Goal: Task Accomplishment & Management: Complete application form

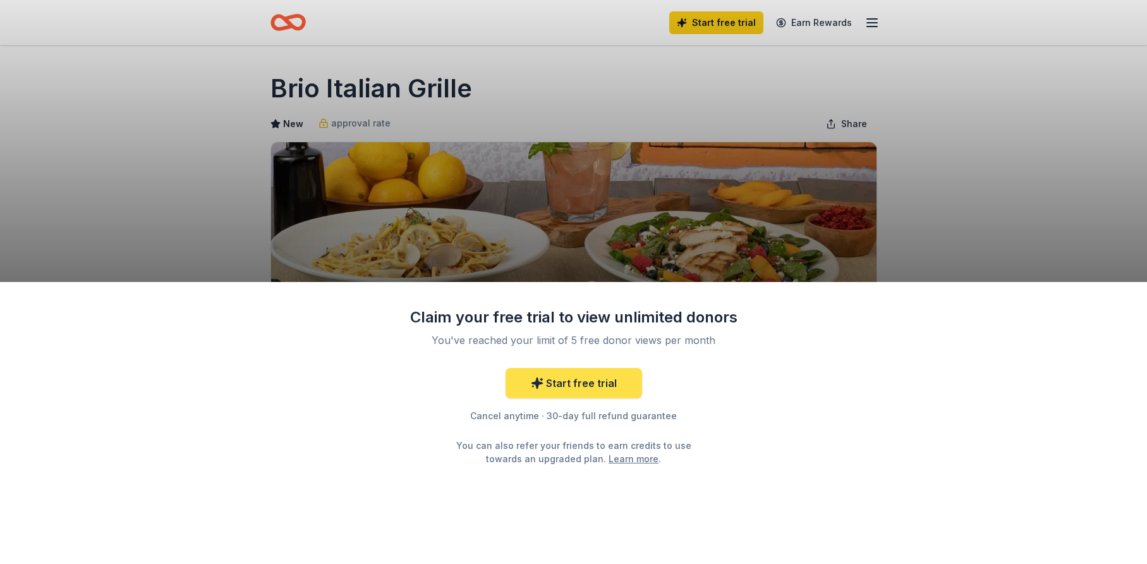
click at [568, 385] on link "Start free trial" at bounding box center [573, 383] width 136 height 30
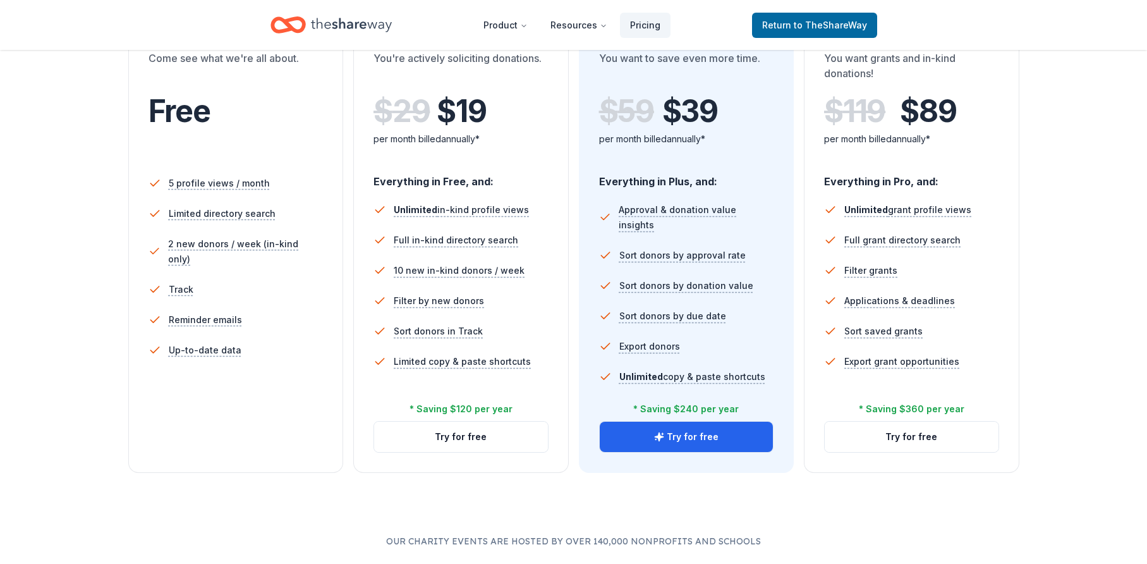
scroll to position [267, 0]
click at [271, 303] on li "Reminder emails" at bounding box center [235, 318] width 175 height 30
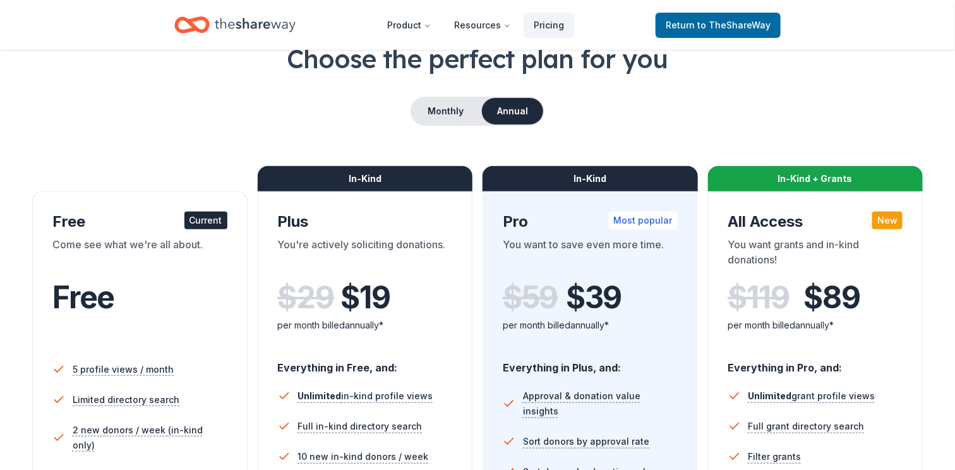
scroll to position [73, 0]
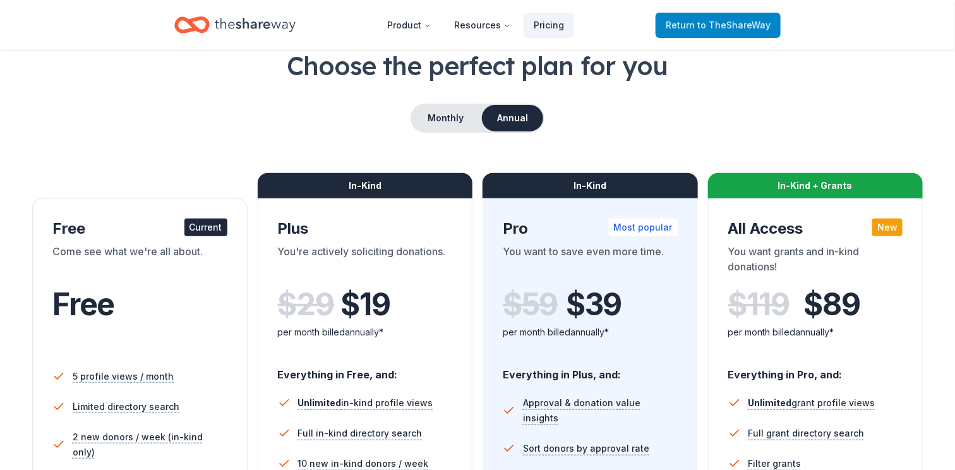
click at [720, 23] on span "to TheShareWay" at bounding box center [734, 25] width 73 height 11
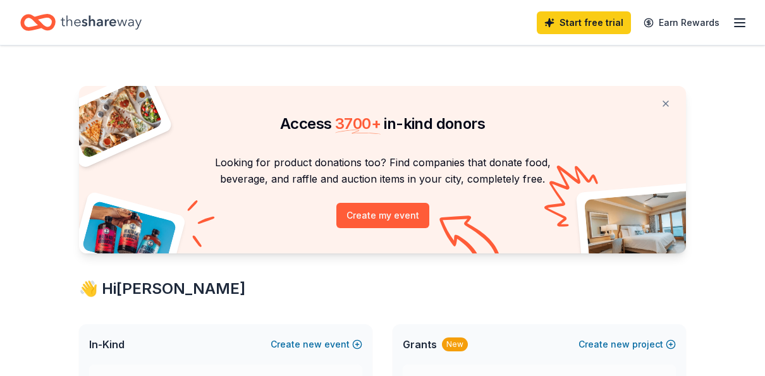
scroll to position [2, 0]
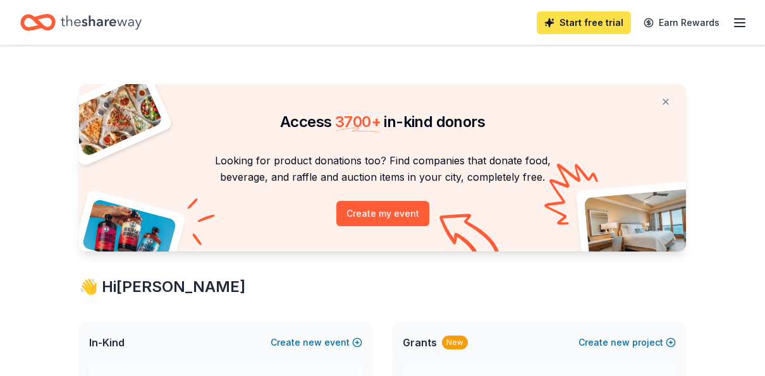
click at [597, 26] on link "Start free trial" at bounding box center [583, 22] width 94 height 23
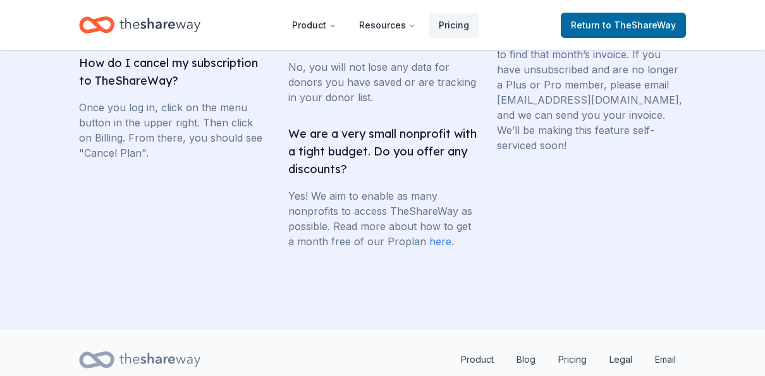
scroll to position [3038, 0]
click at [440, 247] on link "here" at bounding box center [440, 240] width 22 height 13
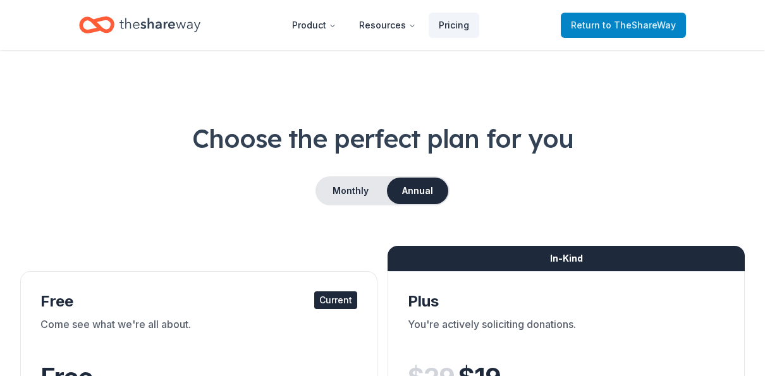
click at [646, 23] on span "to TheShareWay" at bounding box center [638, 25] width 73 height 11
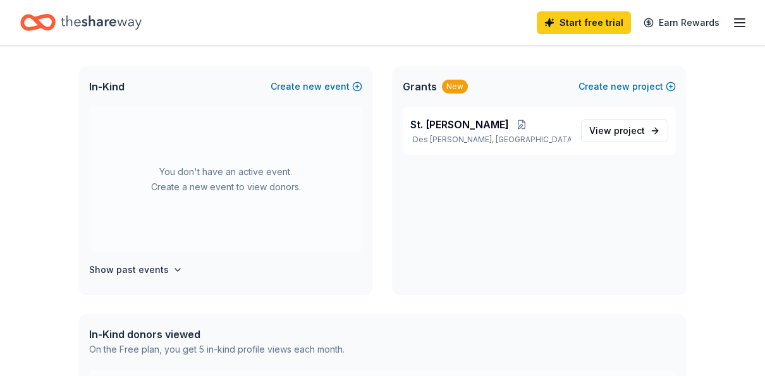
scroll to position [294, 0]
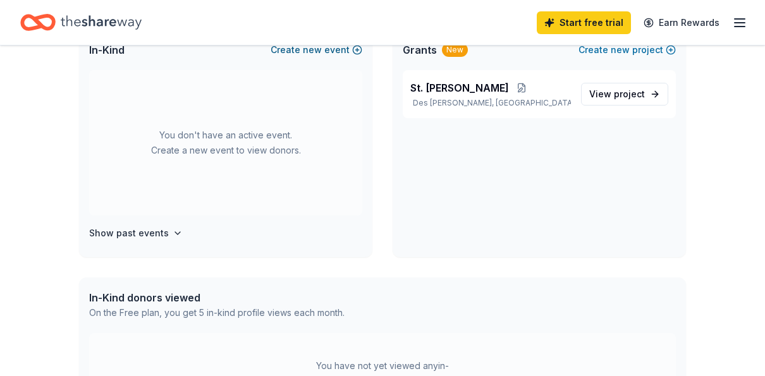
click at [305, 51] on span "new" at bounding box center [312, 49] width 19 height 15
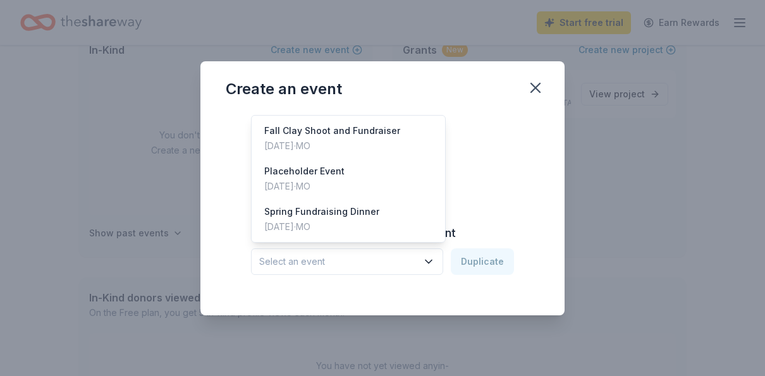
click at [340, 265] on span "Select an event" at bounding box center [338, 261] width 158 height 15
click at [310, 142] on div "[DATE] · [GEOGRAPHIC_DATA]" at bounding box center [332, 145] width 136 height 15
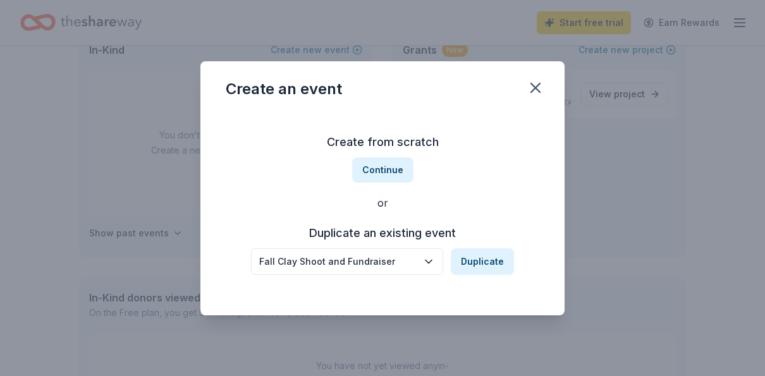
click at [435, 262] on icon "button" at bounding box center [428, 261] width 13 height 13
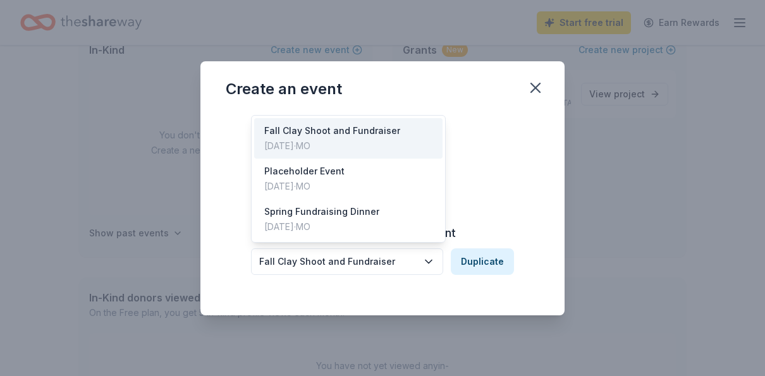
click at [481, 172] on div "Create from scratch Continue or Duplicate an existing event Fall Clay Shoot and…" at bounding box center [382, 203] width 313 height 183
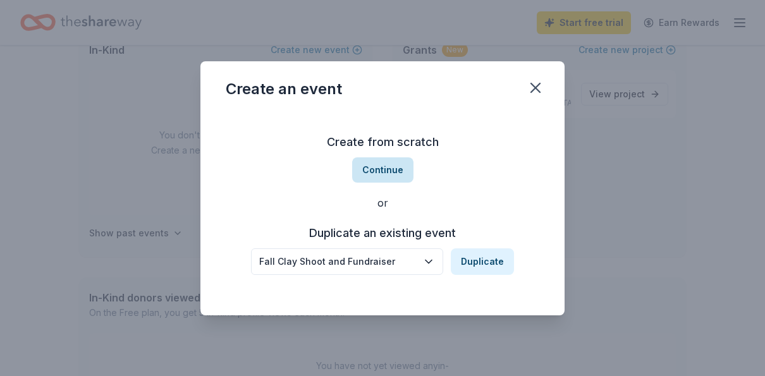
click at [398, 167] on button "Continue" at bounding box center [382, 169] width 61 height 25
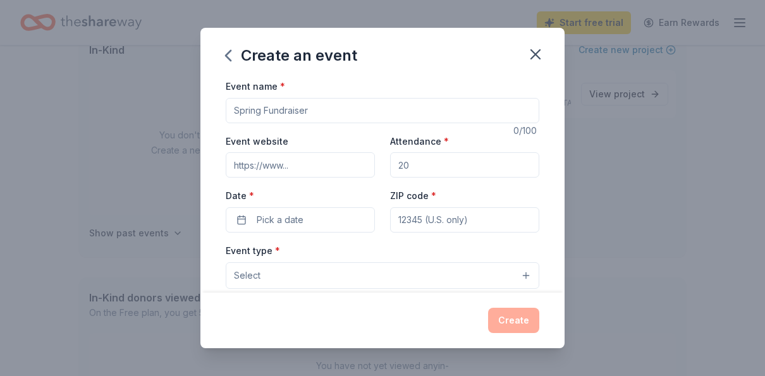
click at [336, 113] on input "Event name *" at bounding box center [382, 110] width 313 height 25
type input "Fall Clay Shoot Fundraiser"
paste input "https://events.idonate.com/clayshoot8"
type input "https://events.idonate.com/clayshoot8"
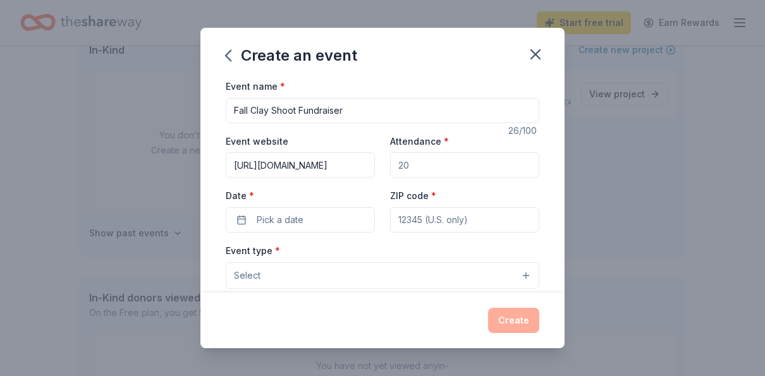
scroll to position [0, 0]
click at [439, 164] on input "Attendance *" at bounding box center [464, 164] width 149 height 25
type input "100"
click at [295, 215] on span "Pick a date" at bounding box center [280, 219] width 47 height 15
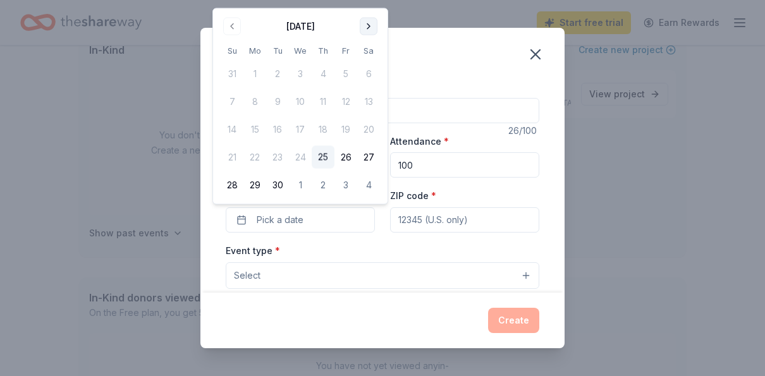
click at [368, 23] on button "Go to next month" at bounding box center [369, 27] width 18 height 18
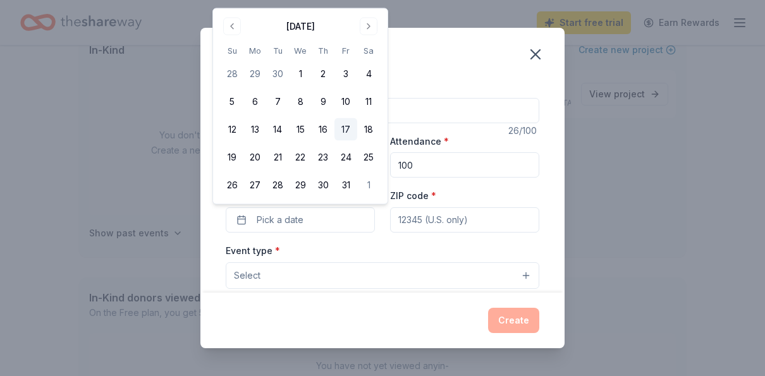
click at [341, 128] on button "17" at bounding box center [345, 129] width 23 height 23
click at [409, 217] on input "ZIP code *" at bounding box center [464, 219] width 149 height 25
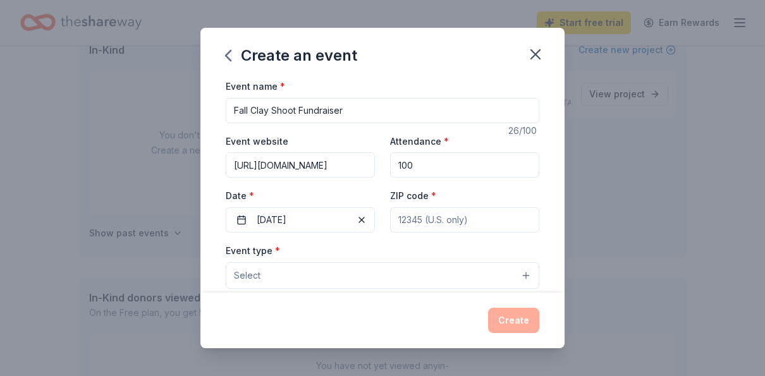
paste input "63069"
type input "63069"
click at [397, 277] on button "Select" at bounding box center [382, 275] width 313 height 27
click at [530, 274] on button "Select" at bounding box center [382, 275] width 313 height 27
click at [525, 276] on button "Select" at bounding box center [382, 275] width 313 height 27
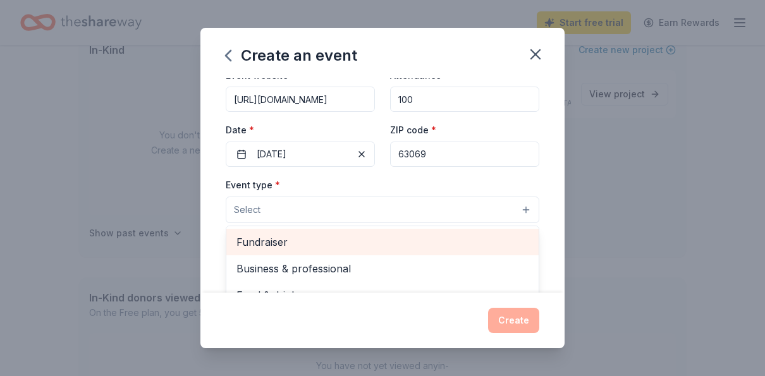
click at [356, 250] on div "Fundraiser" at bounding box center [382, 242] width 312 height 27
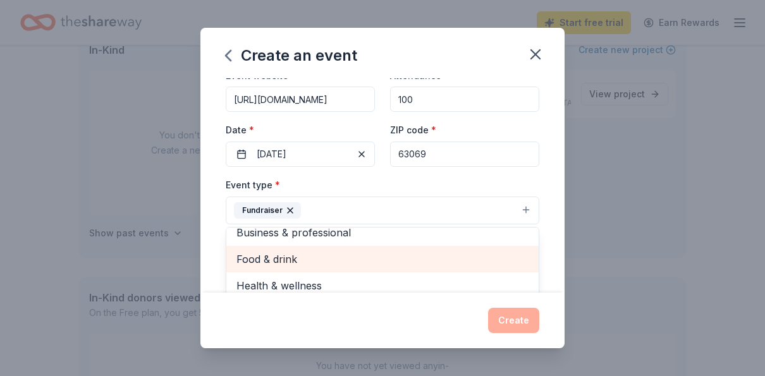
scroll to position [15, 0]
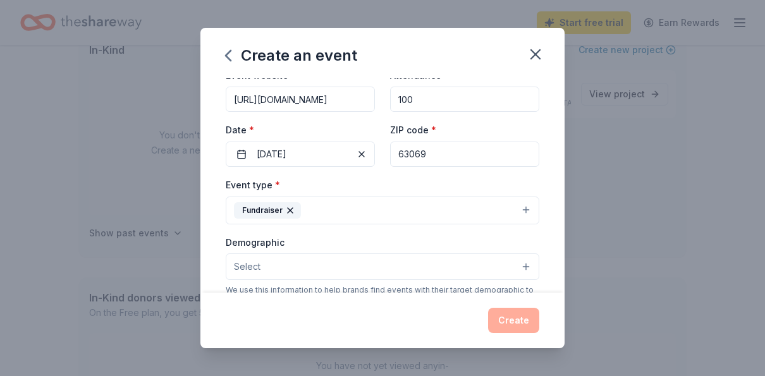
click at [469, 205] on button "Fundraiser" at bounding box center [382, 210] width 313 height 28
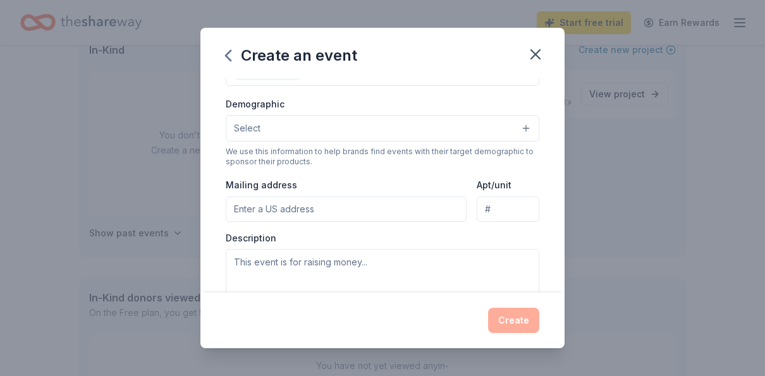
scroll to position [203, 0]
click at [401, 210] on input "Mailing address" at bounding box center [346, 209] width 241 height 25
type input "11800 Manhattan Avenue, Des Peres, MO, 63131"
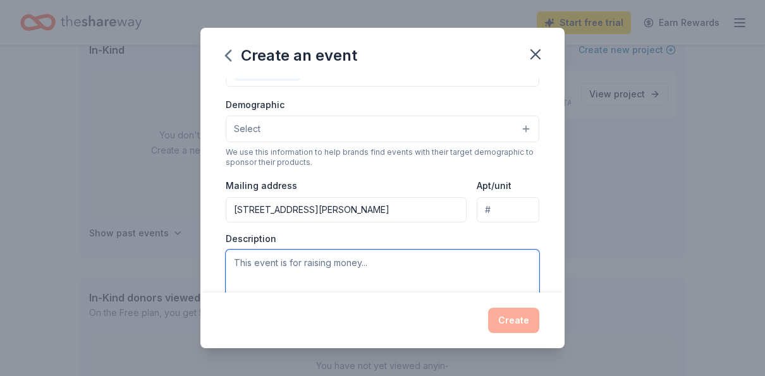
click at [377, 259] on textarea at bounding box center [382, 278] width 313 height 57
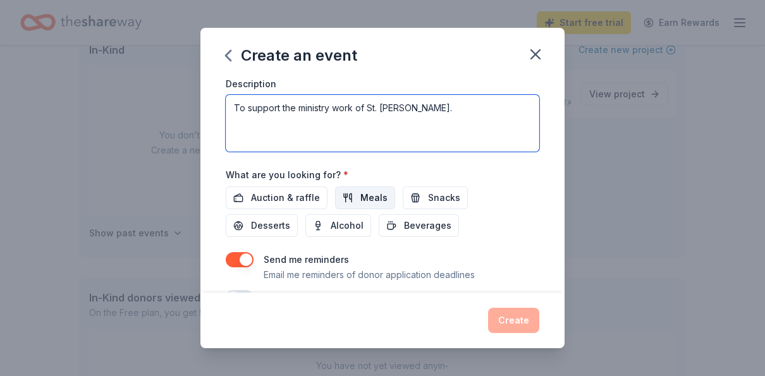
scroll to position [391, 0]
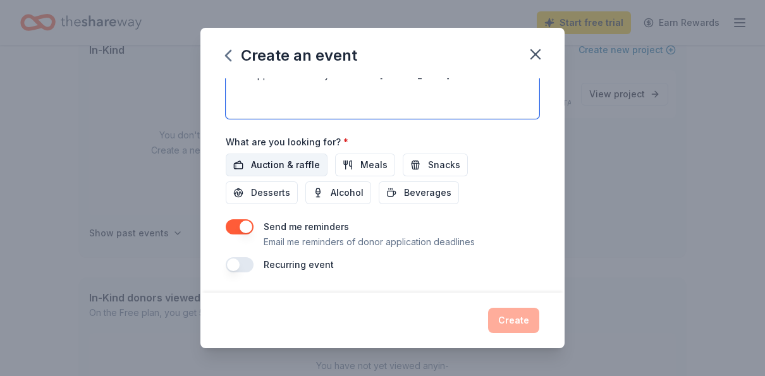
type textarea "To support the ministry work of St. Louis KLIFE."
click at [286, 161] on span "Auction & raffle" at bounding box center [285, 164] width 69 height 15
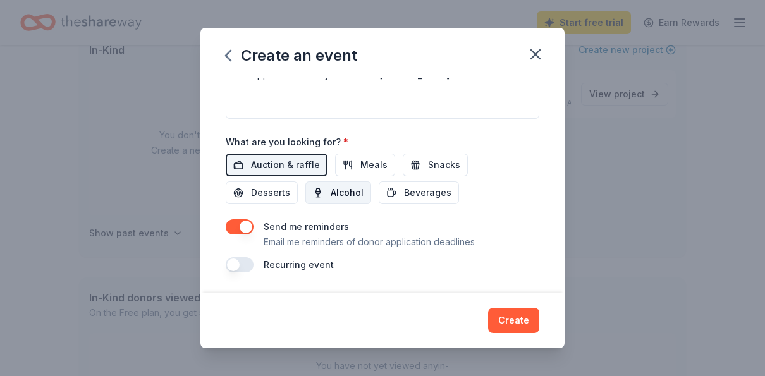
click at [330, 190] on span "Alcohol" at bounding box center [346, 192] width 33 height 15
click at [330, 188] on span "Alcohol" at bounding box center [346, 192] width 33 height 15
click at [507, 316] on button "Create" at bounding box center [513, 320] width 51 height 25
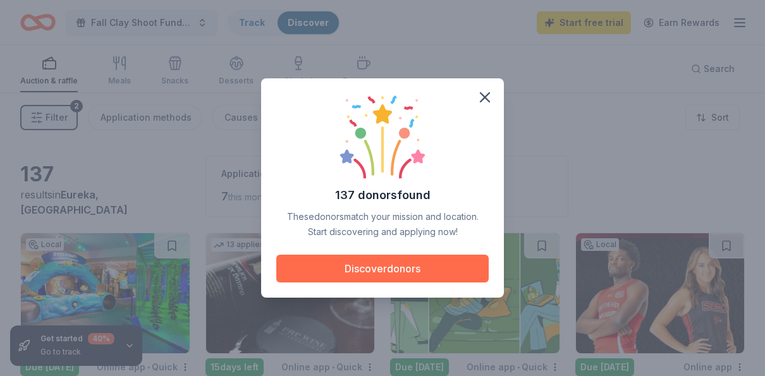
click at [363, 269] on button "Discover donors" at bounding box center [382, 269] width 212 height 28
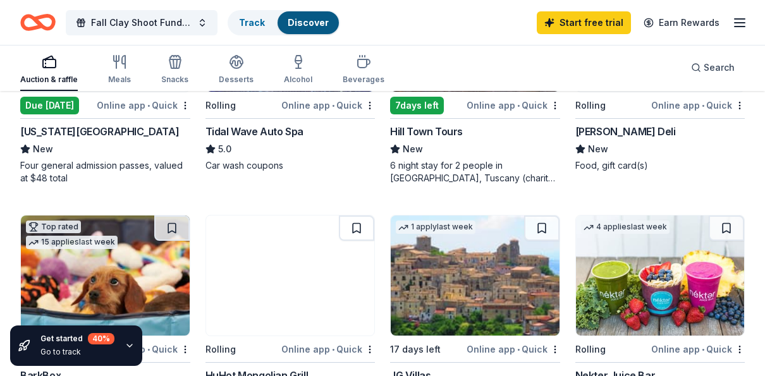
scroll to position [990, 0]
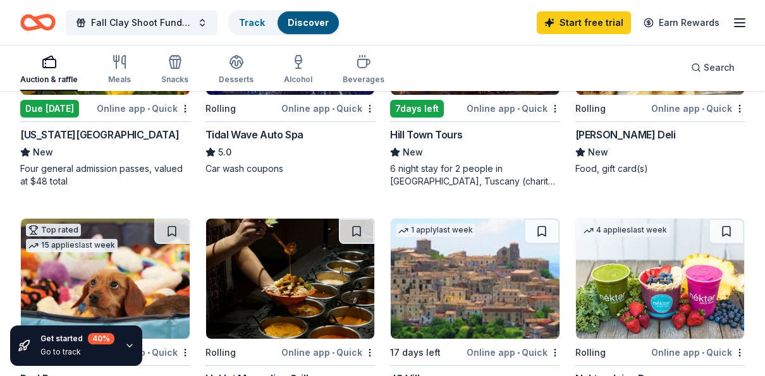
click at [67, 112] on div "Due [DATE]" at bounding box center [49, 109] width 59 height 18
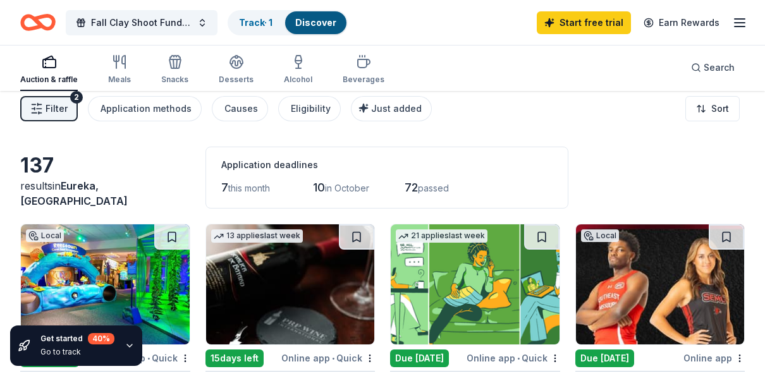
scroll to position [0, 0]
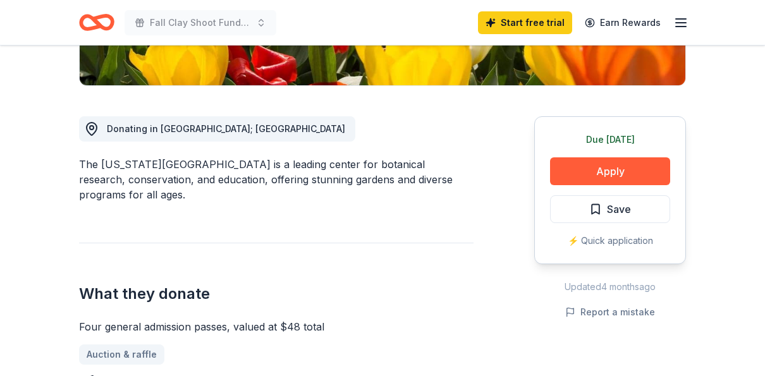
scroll to position [300, 0]
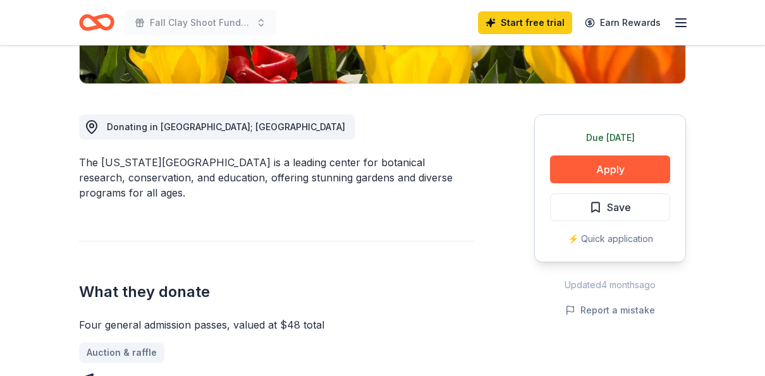
click at [584, 166] on button "Apply" at bounding box center [610, 169] width 120 height 28
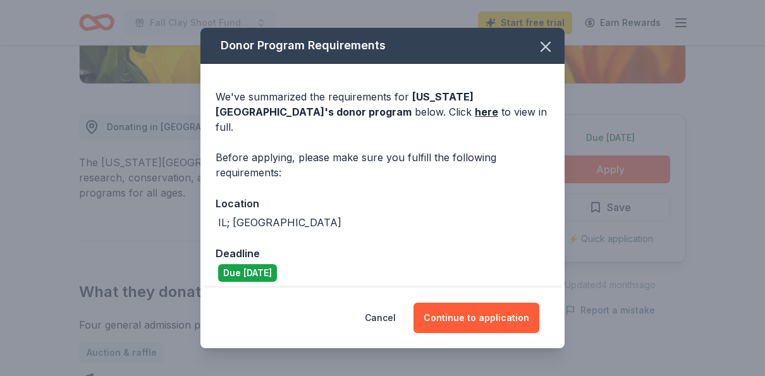
scroll to position [44, 0]
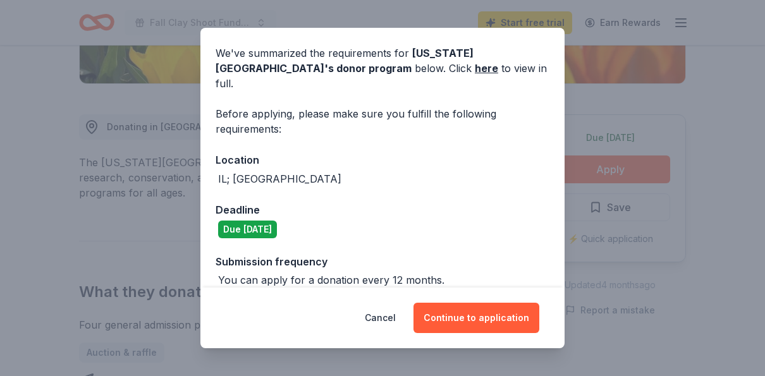
click at [473, 316] on button "Continue to application" at bounding box center [476, 318] width 126 height 30
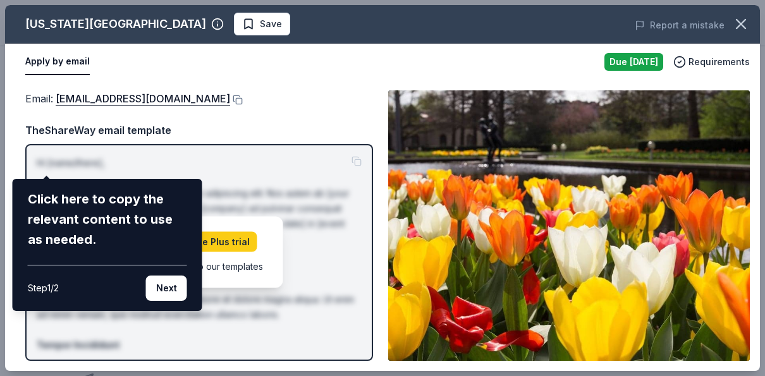
click at [167, 287] on button "Next" at bounding box center [166, 287] width 41 height 25
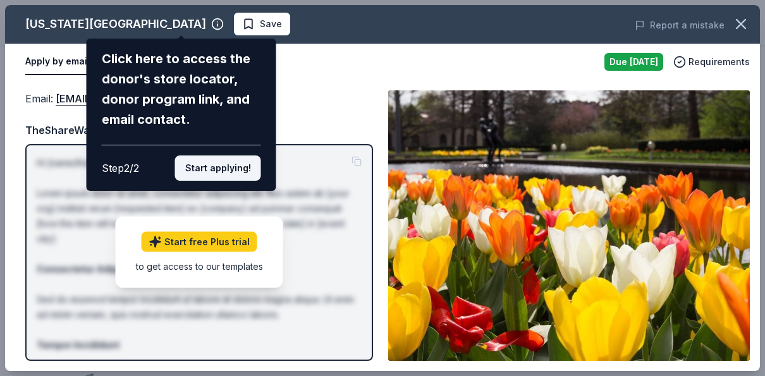
click at [210, 155] on button "Start applying!" at bounding box center [218, 167] width 86 height 25
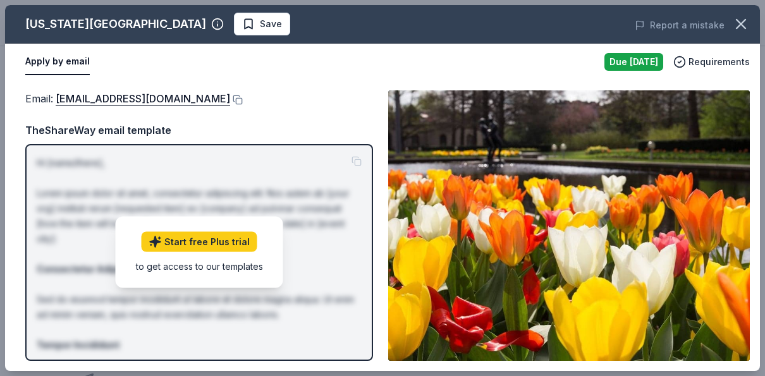
click at [364, 115] on div "[US_STATE] Botanical Garden Save Report a mistake Apply by email Due [DATE] Req…" at bounding box center [382, 188] width 754 height 366
click at [190, 112] on div "Email : [EMAIL_ADDRESS][DOMAIN_NAME] TheShareWay email template Hi [name/there]…" at bounding box center [199, 225] width 348 height 270
click at [242, 23] on span "Save" at bounding box center [262, 23] width 40 height 15
click at [490, 116] on img at bounding box center [568, 225] width 361 height 270
click at [741, 60] on span "Requirements" at bounding box center [718, 61] width 61 height 15
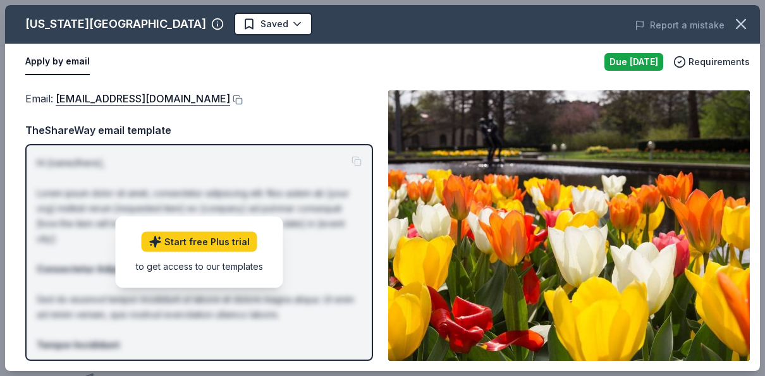
click at [320, 70] on div "Apply by email" at bounding box center [309, 62] width 569 height 27
click at [257, 279] on div "Start free Plus trial to get access to our templates" at bounding box center [199, 252] width 167 height 71
